Goal: Information Seeking & Learning: Find specific fact

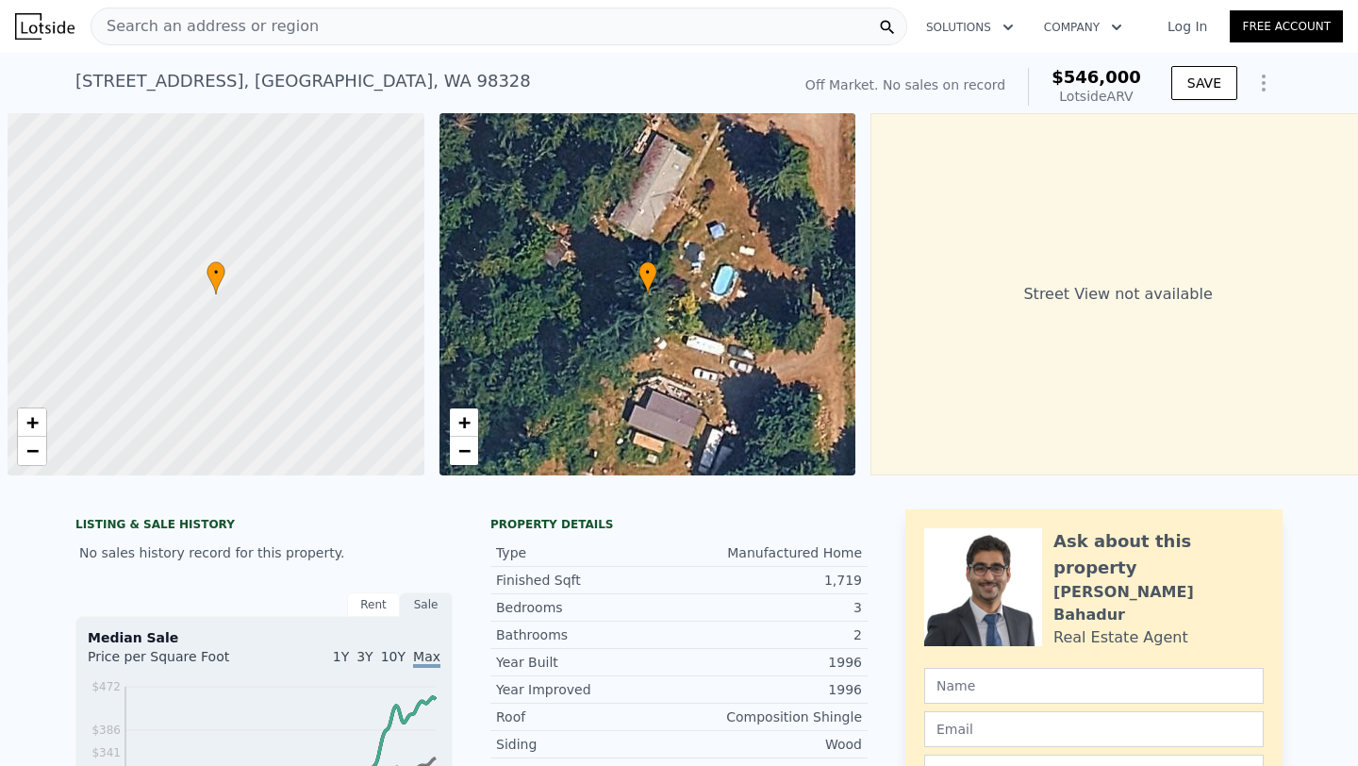
click at [524, 63] on div "[STREET_ADDRESS] No sales on record (~ARV $546k )" at bounding box center [428, 86] width 707 height 53
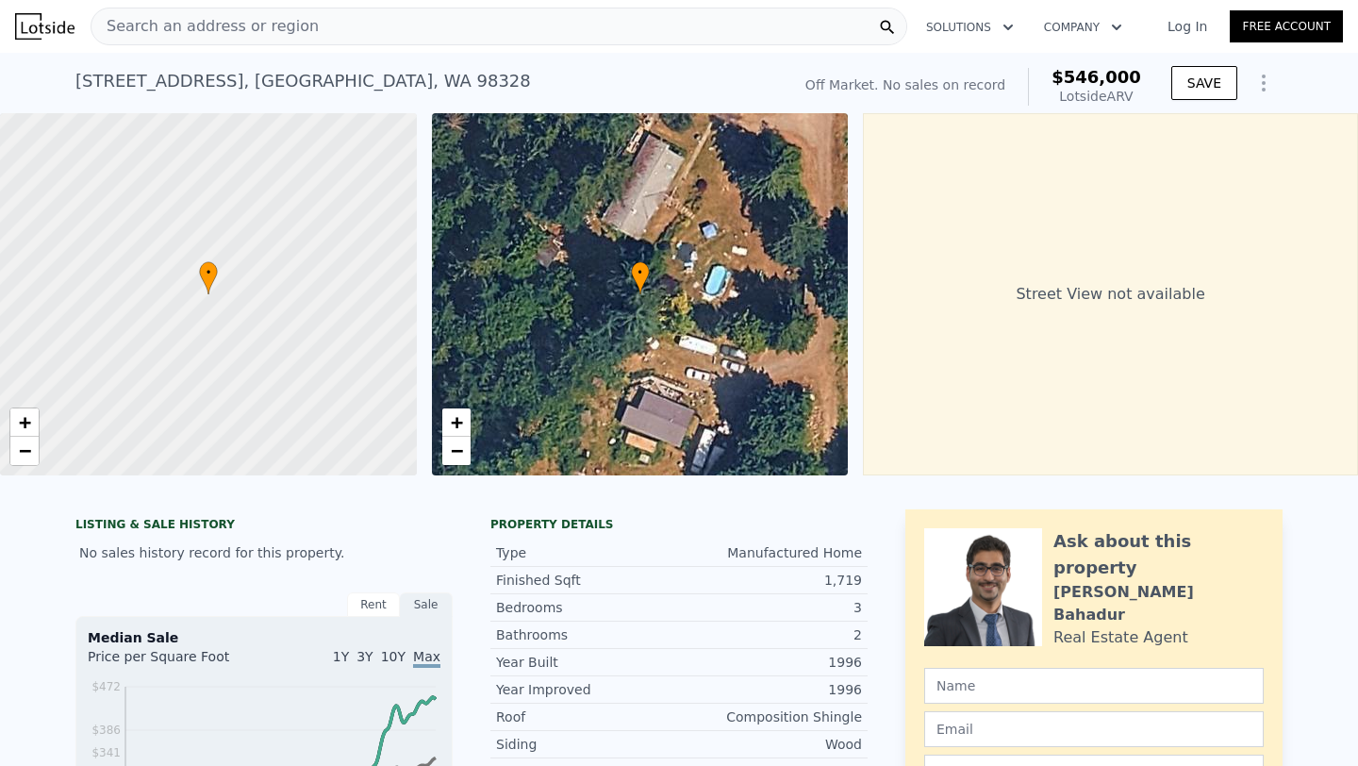
click at [624, 65] on div "[STREET_ADDRESS] No sales on record (~ARV $546k )" at bounding box center [428, 86] width 707 height 53
click at [452, 25] on div "Search an address or region" at bounding box center [499, 27] width 817 height 38
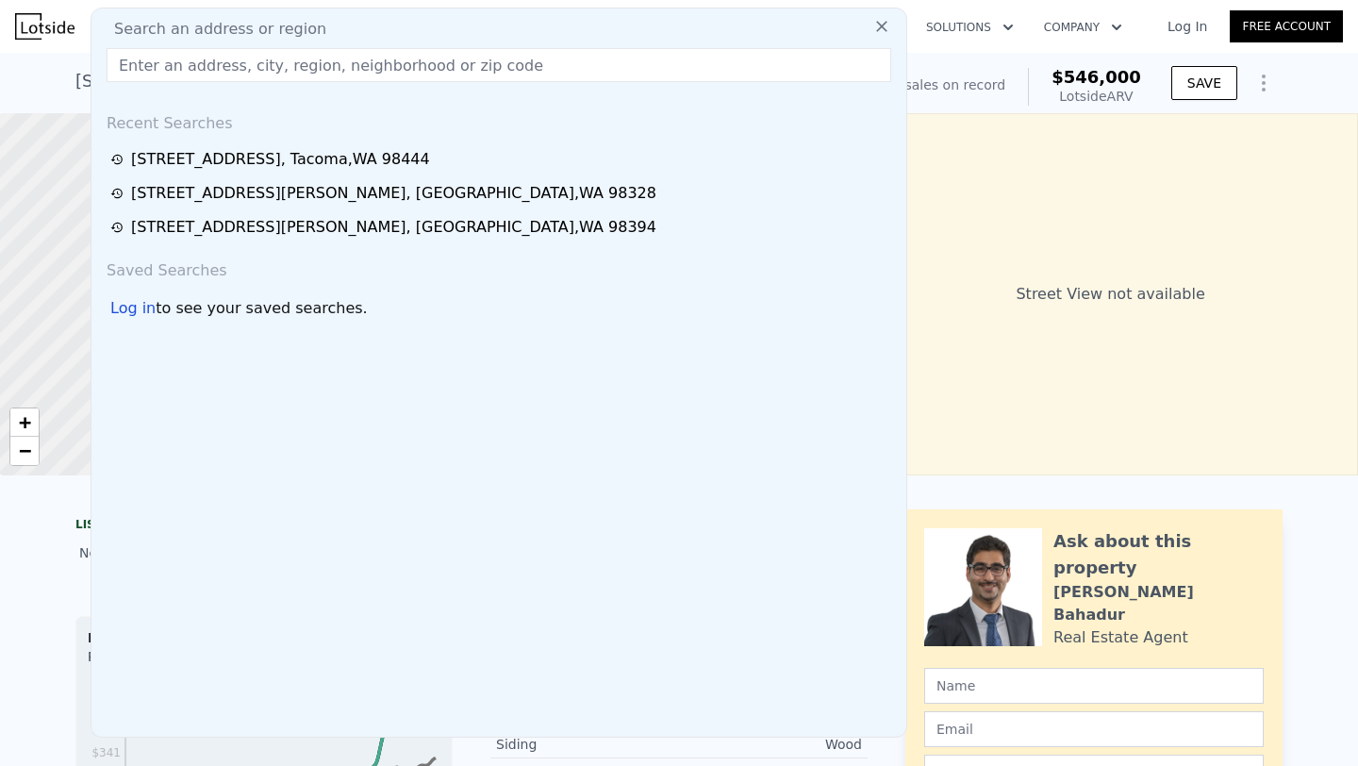
click at [211, 63] on input "text" at bounding box center [499, 65] width 785 height 34
click at [274, 64] on input "text" at bounding box center [499, 65] width 785 height 34
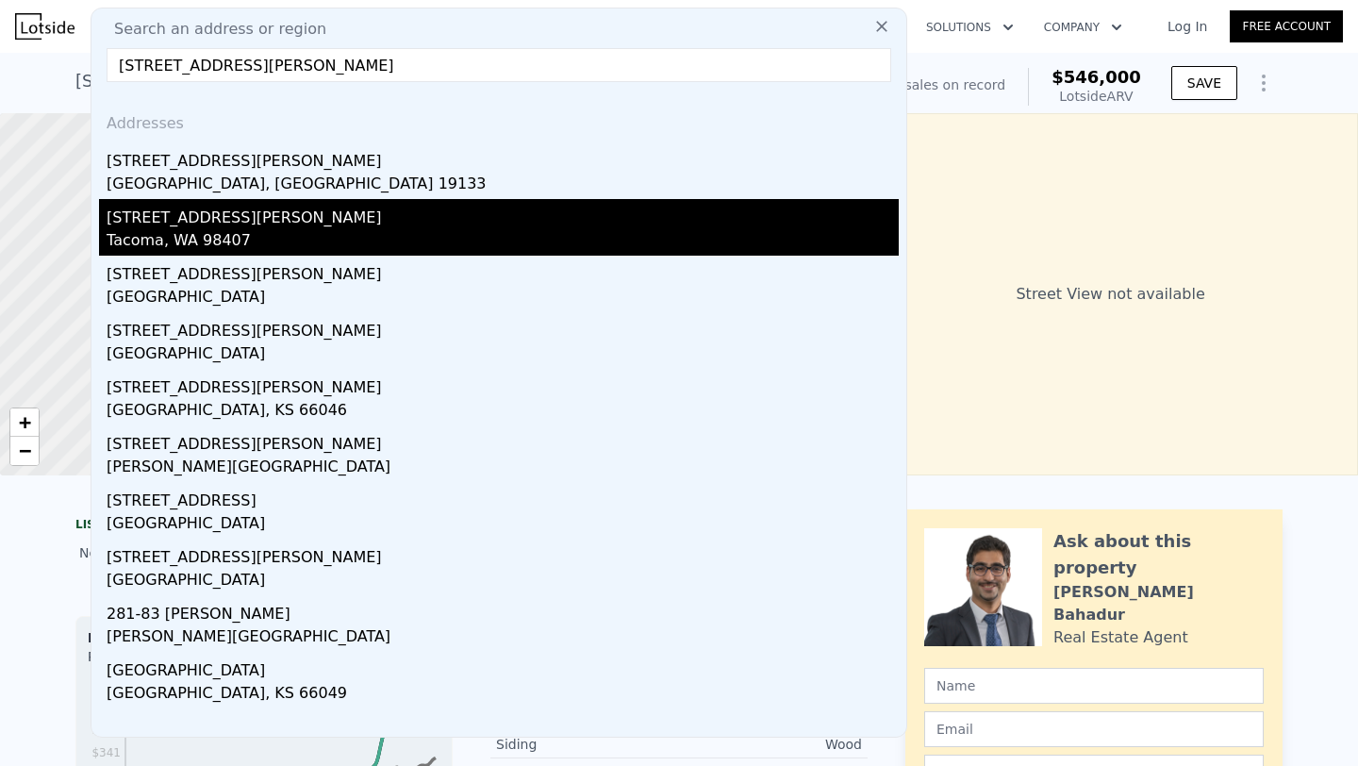
type input "[STREET_ADDRESS][PERSON_NAME]"
click at [239, 228] on div "[STREET_ADDRESS][PERSON_NAME]" at bounding box center [503, 214] width 792 height 30
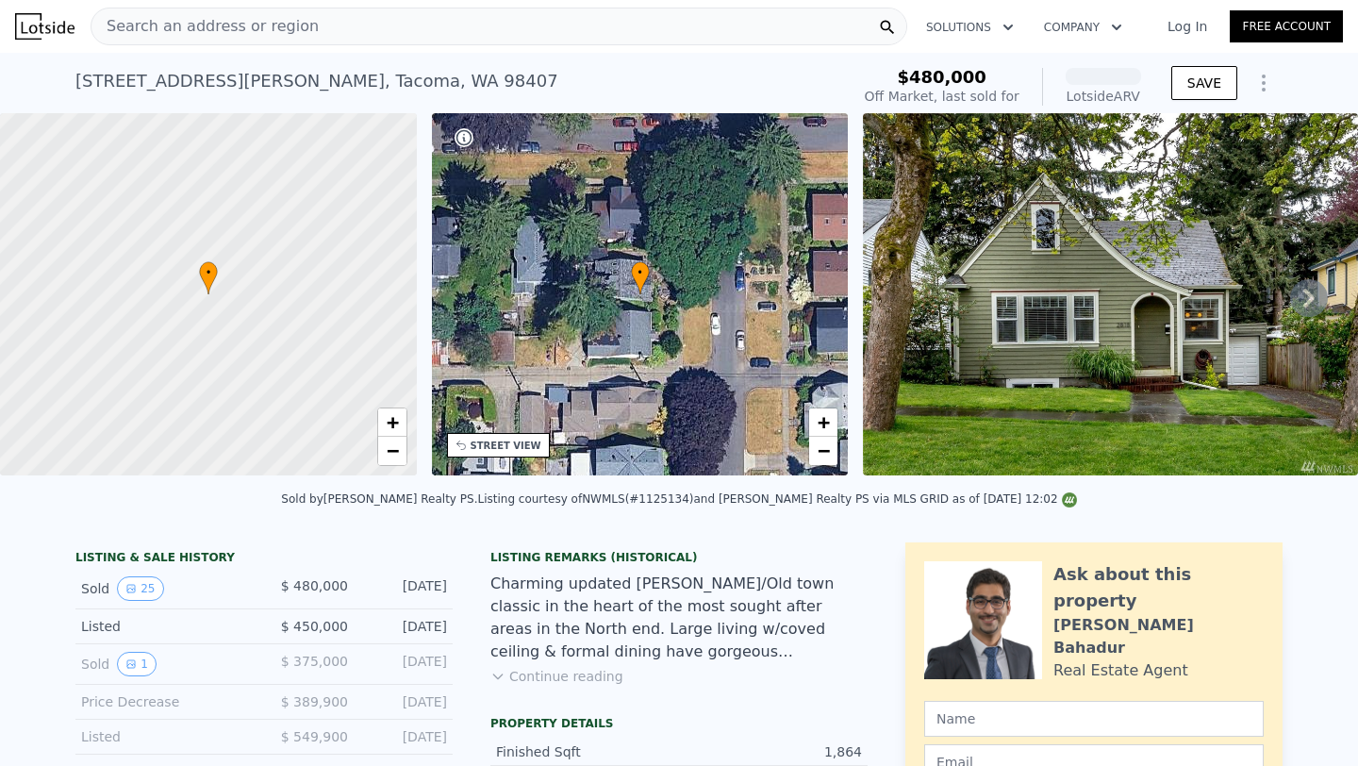
click at [488, 90] on div "[STREET_ADDRESS][PERSON_NAME] Sold [DATE] for $480k (~ARV )" at bounding box center [458, 86] width 767 height 53
click at [591, 75] on div "[STREET_ADDRESS][PERSON_NAME] Sold [DATE] for $480k (~ARV )" at bounding box center [458, 86] width 767 height 53
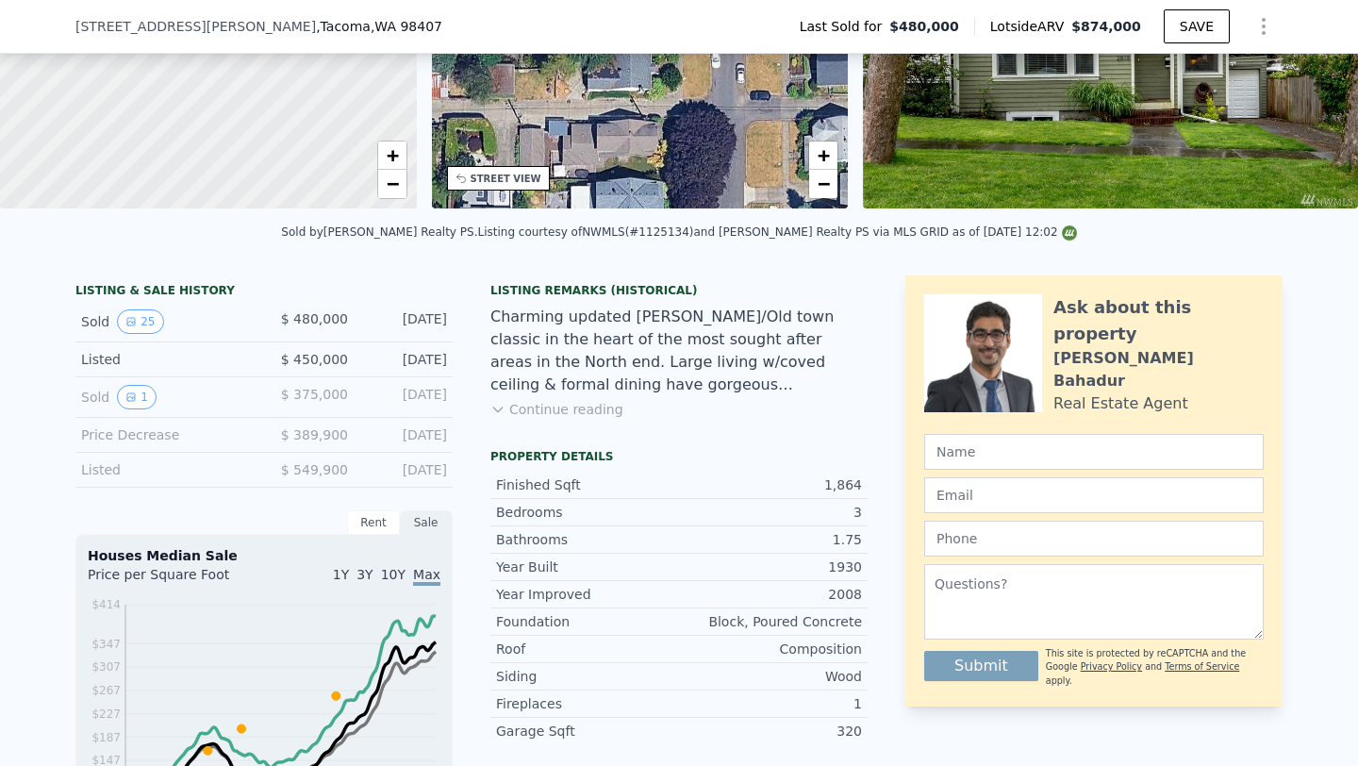
scroll to position [550, 0]
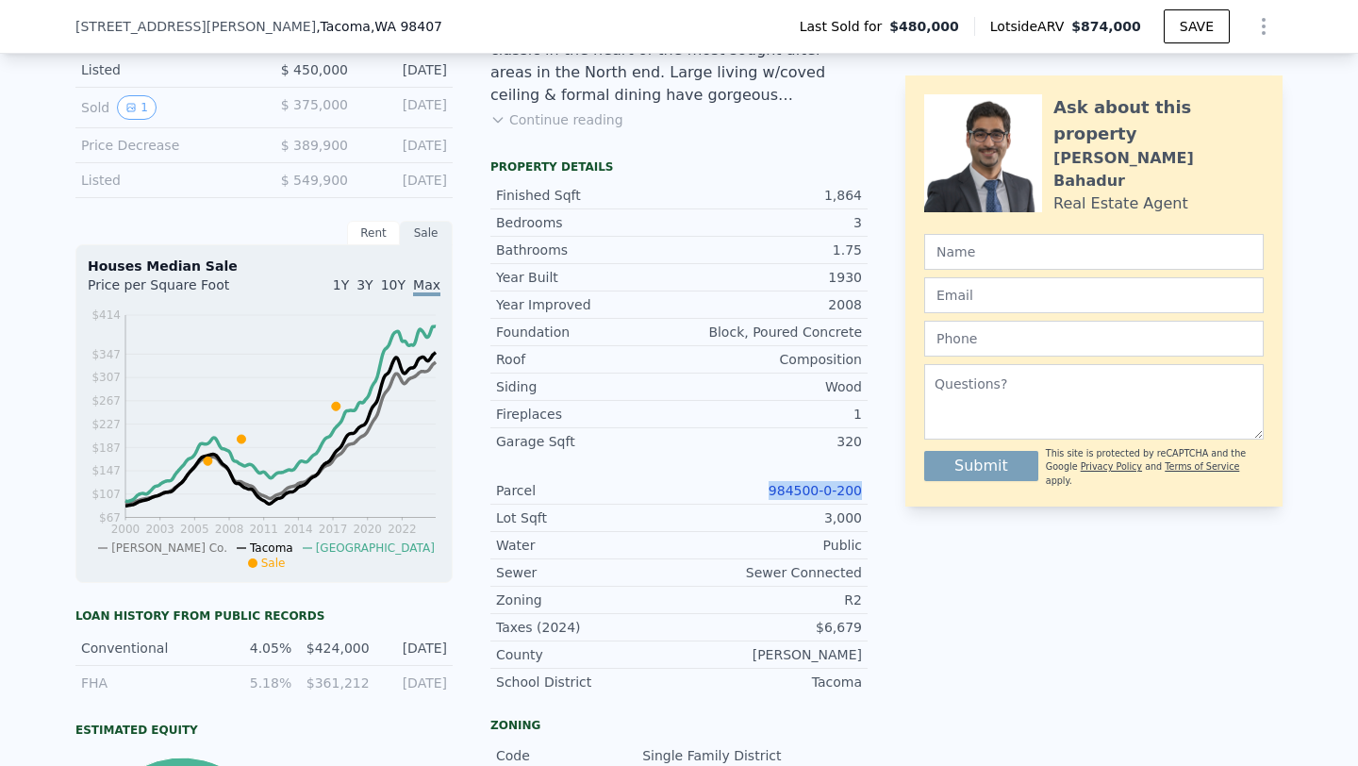
drag, startPoint x: 766, startPoint y: 491, endPoint x: 872, endPoint y: 492, distance: 105.7
click at [872, 492] on div "LISTING & SALE HISTORY Sold 25 $ 480,000 [DATE] Listed $ 450,000 [DATE] Sold 1 …" at bounding box center [678, 534] width 1207 height 1096
copy link "984500-0-200"
click at [798, 487] on link "984500-0-200" at bounding box center [815, 490] width 93 height 15
